Goal: Book appointment/travel/reservation

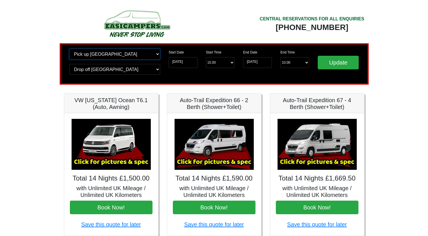
click at [108, 56] on select "Change pick up location? Pick up Edinburgh Birmingham Airport Blackburn Lancash…" at bounding box center [114, 54] width 91 height 11
click at [69, 49] on select "Change pick up location? Pick up Edinburgh Birmingham Airport Blackburn Lancash…" at bounding box center [114, 54] width 91 height 11
click at [106, 70] on select "Change drop off location? Drop off Edinburgh Birmingham Airport Blackburn Lanca…" at bounding box center [114, 69] width 91 height 11
click at [69, 64] on select "Change drop off location? Drop off Edinburgh Birmingham Airport Blackburn Lanca…" at bounding box center [114, 69] width 91 height 11
click at [333, 60] on input "Update" at bounding box center [338, 63] width 41 height 14
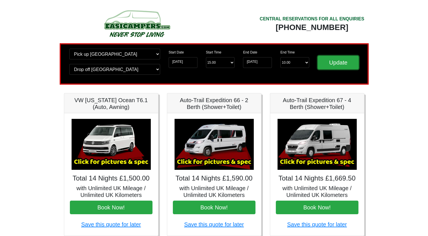
click at [333, 60] on input "Update" at bounding box center [338, 63] width 41 height 14
